Goal: Information Seeking & Learning: Understand process/instructions

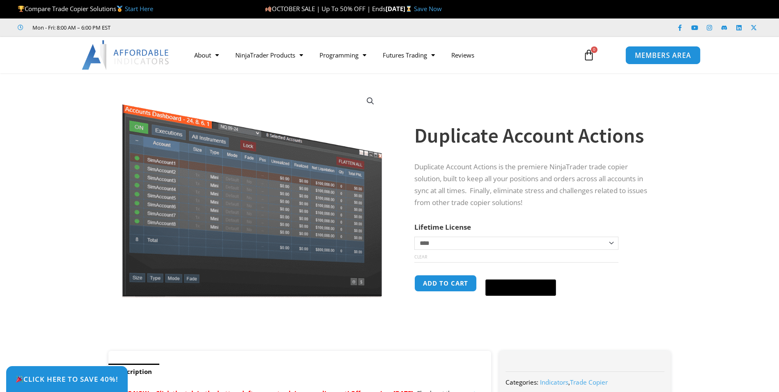
click at [652, 59] on span "MEMBERS AREA" at bounding box center [663, 55] width 56 height 7
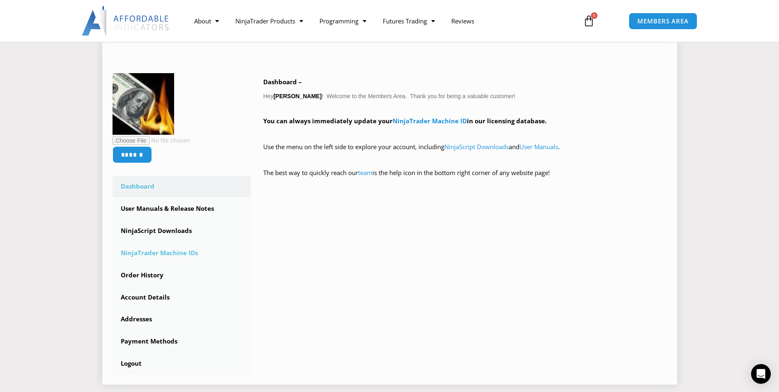
scroll to position [123, 0]
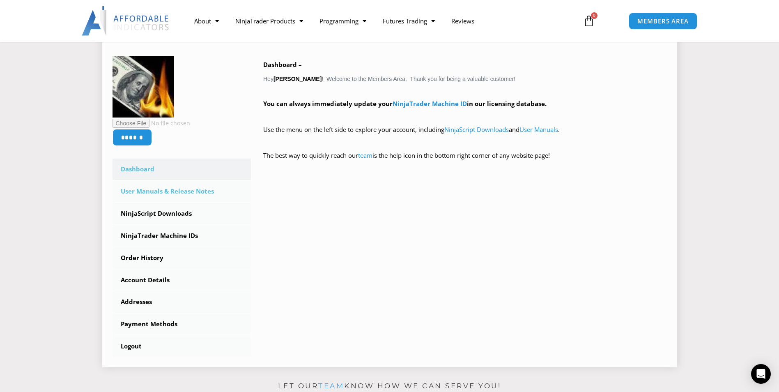
click at [169, 191] on link "User Manuals & Release Notes" at bounding box center [182, 191] width 139 height 21
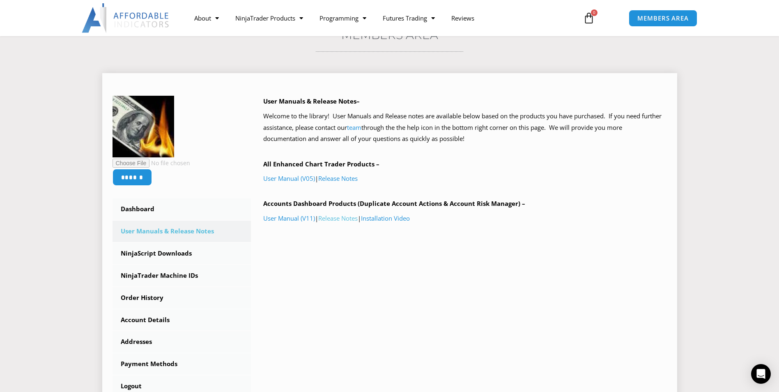
scroll to position [82, 0]
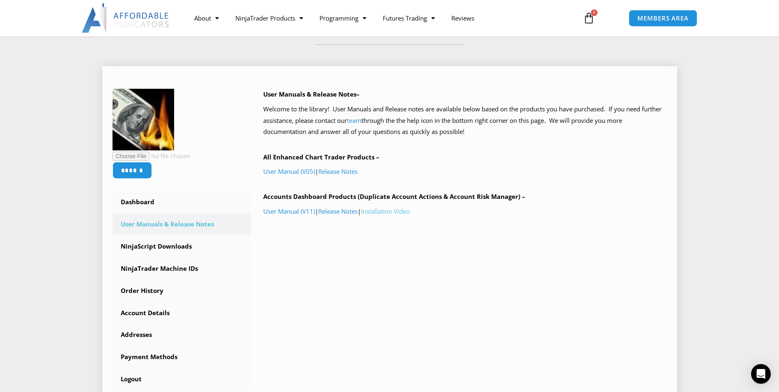
click at [378, 206] on p "User Manual (V11) | Release Notes | Installation Video" at bounding box center [465, 211] width 404 height 11
click at [383, 212] on link "Installation Video" at bounding box center [385, 211] width 49 height 8
